Goal: Task Accomplishment & Management: Understand process/instructions

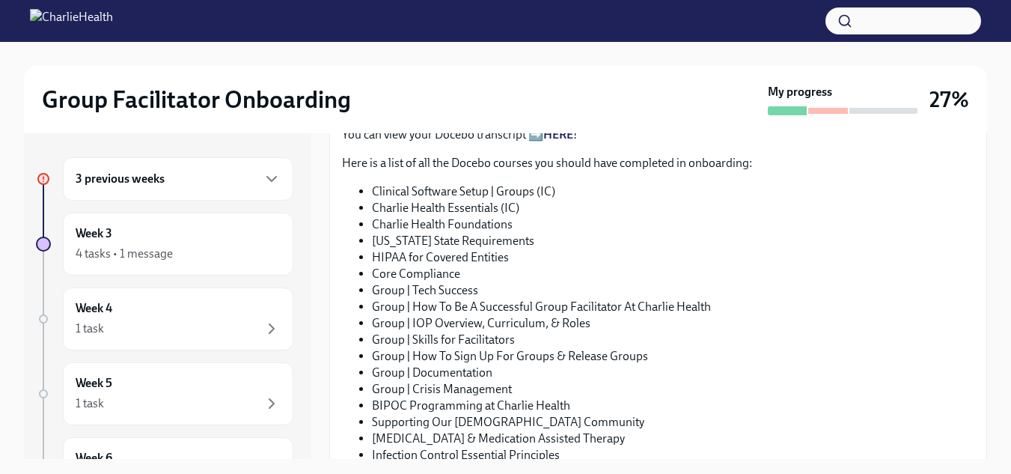
scroll to position [893, 0]
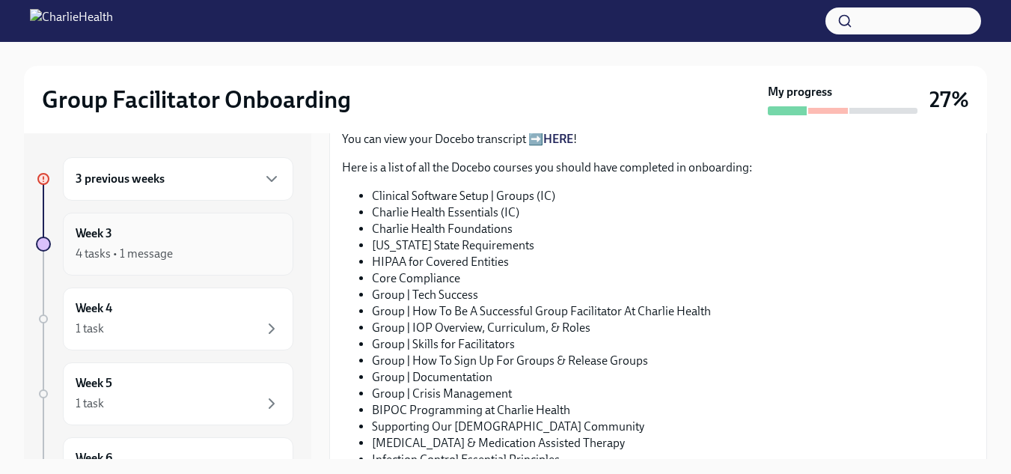
click at [120, 223] on div "Week 3 4 tasks • 1 message" at bounding box center [178, 244] width 230 height 63
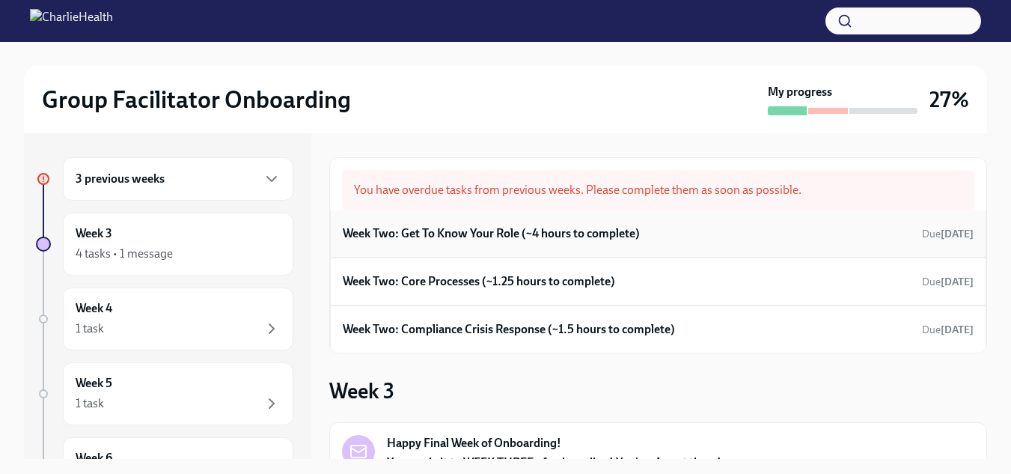
click at [600, 219] on div "Week Two: Get To Know Your Role (~4 hours to complete) Due [DATE]" at bounding box center [658, 233] width 656 height 47
click at [586, 234] on h6 "Week Two: Get To Know Your Role (~4 hours to complete)" at bounding box center [491, 233] width 297 height 16
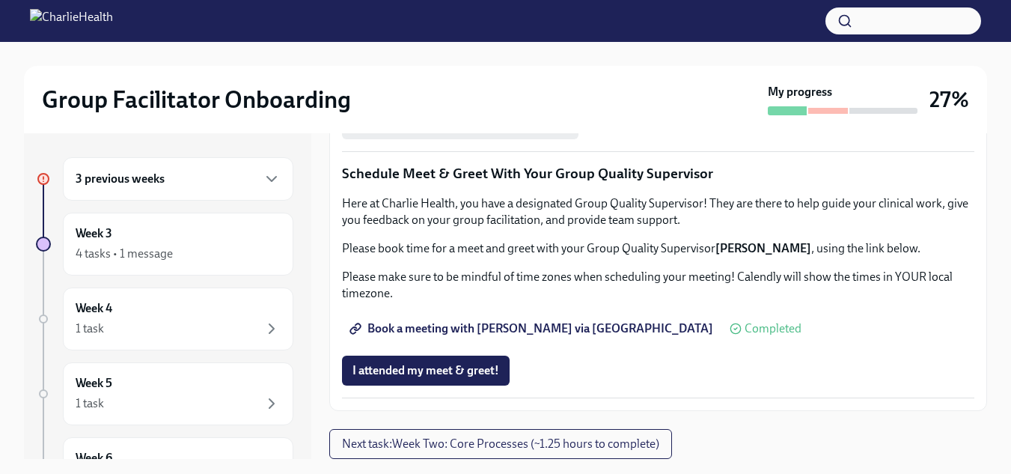
scroll to position [1520, 0]
click at [469, 367] on span "I attended my meet & greet!" at bounding box center [425, 370] width 147 height 15
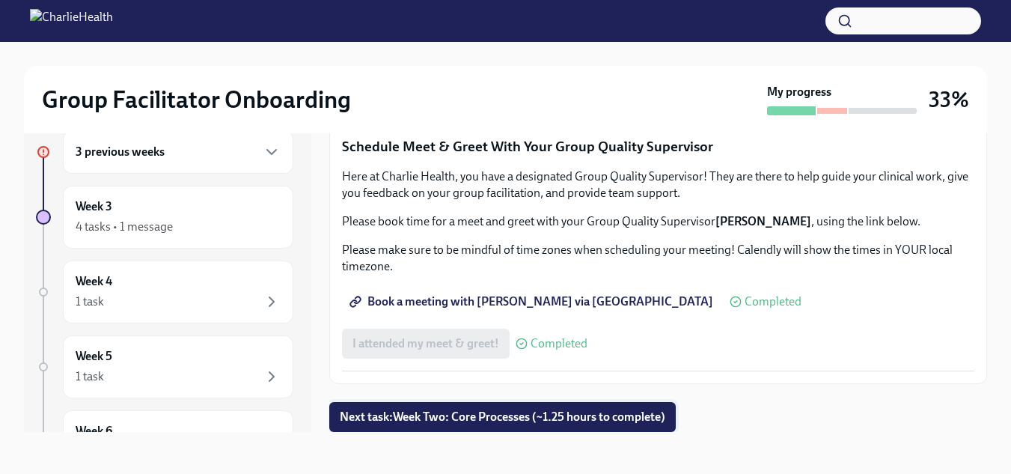
click at [546, 403] on button "Next task : Week Two: Core Processes (~1.25 hours to complete)" at bounding box center [502, 417] width 346 height 30
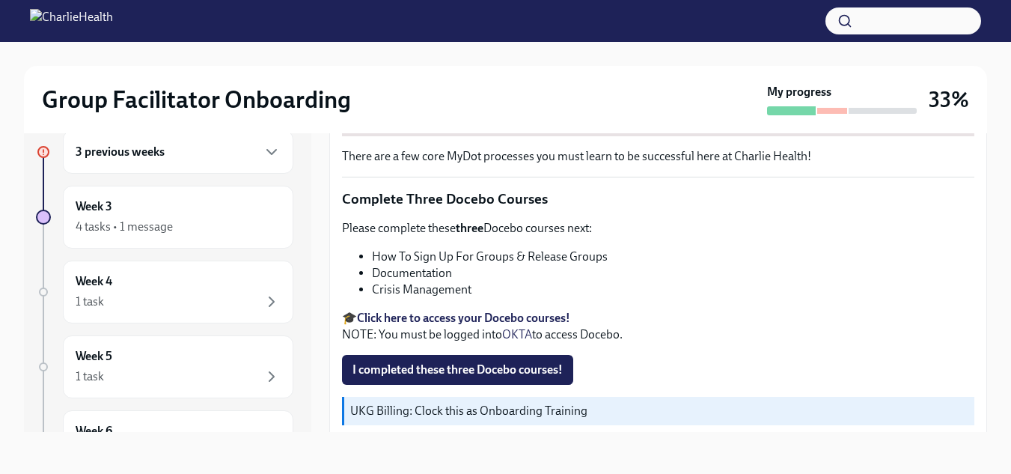
scroll to position [602, 0]
